Goal: Transaction & Acquisition: Purchase product/service

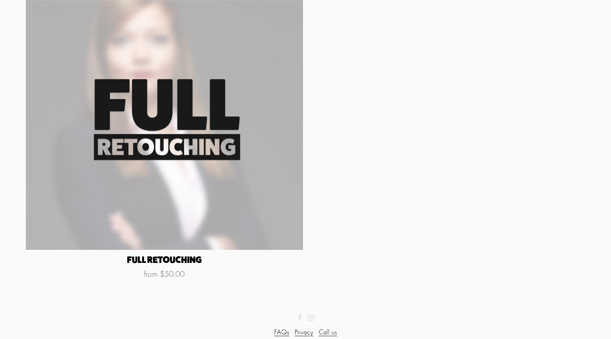
scroll to position [104, 0]
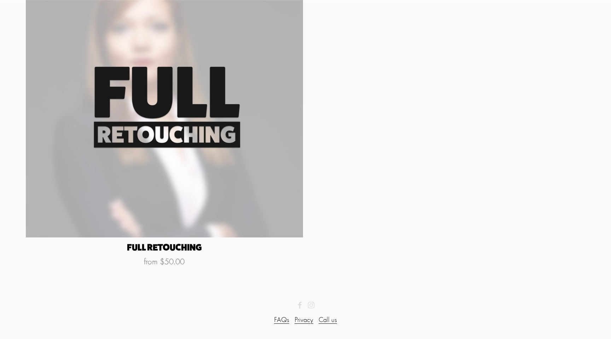
click at [249, 180] on link "Full Retouching from $50.00" at bounding box center [164, 114] width 277 height 308
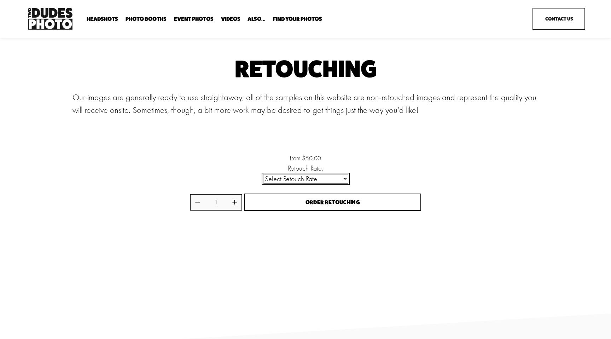
click at [316, 175] on select "Select Retouch Rate Individual Rate ($50/image) 4 Images ($150) 8 Images ($200)" at bounding box center [305, 179] width 85 height 10
click at [315, 180] on select "Select Retouch Rate Individual Rate ($50/image) 4 Images ($150) 8 Images ($200)" at bounding box center [305, 179] width 85 height 10
click at [324, 175] on select "Select Retouch Rate Individual Rate ($50/image) 4 Images ($150) 8 Images ($200)" at bounding box center [305, 179] width 85 height 10
click at [292, 179] on select "Select Retouch Rate Individual Rate ($50/image) 4 Images ($150) 8 Images ($200)" at bounding box center [305, 179] width 85 height 10
click at [263, 174] on select "Select Retouch Rate Individual Rate ($50/image) 4 Images ($150) 8 Images ($200)" at bounding box center [305, 179] width 85 height 10
